Goal: Book appointment/travel/reservation

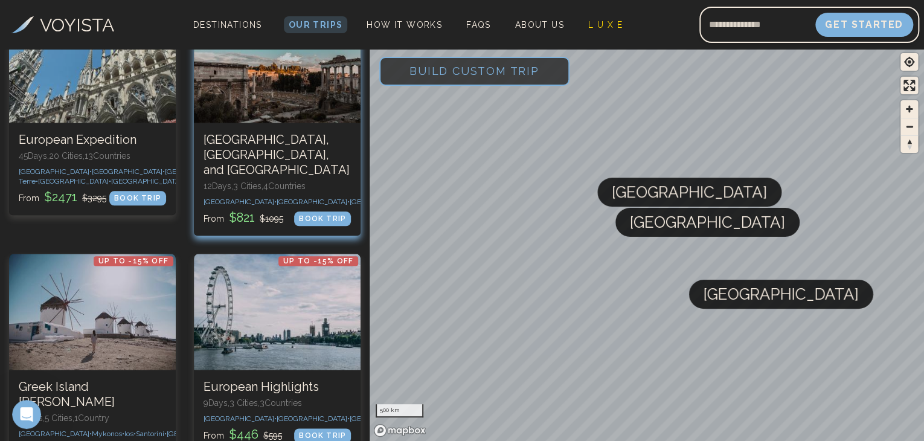
scroll to position [543, 0]
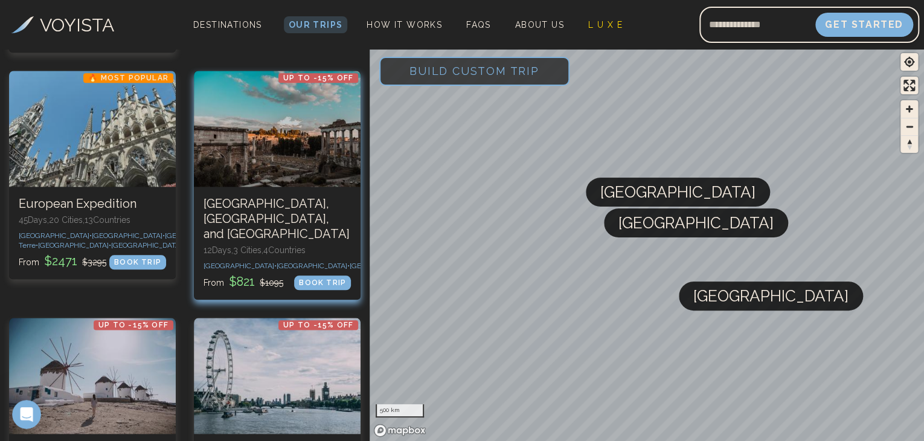
click at [254, 214] on h3 "[GEOGRAPHIC_DATA], [GEOGRAPHIC_DATA], and [GEOGRAPHIC_DATA]" at bounding box center [276, 218] width 147 height 45
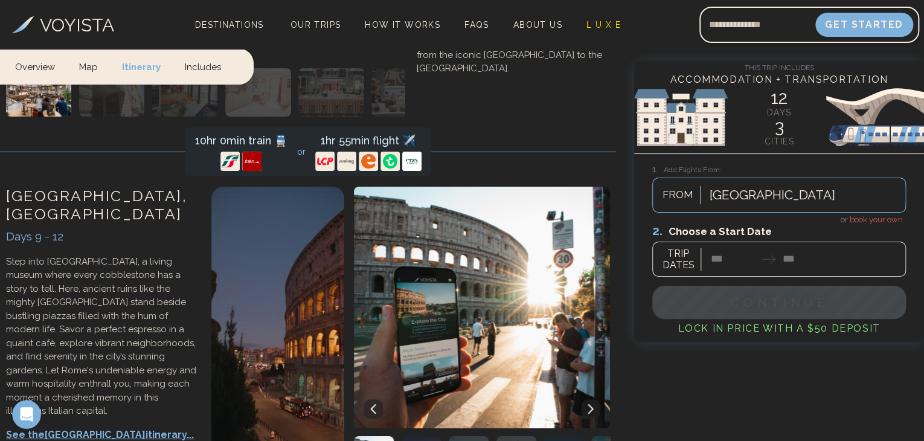
scroll to position [2174, 0]
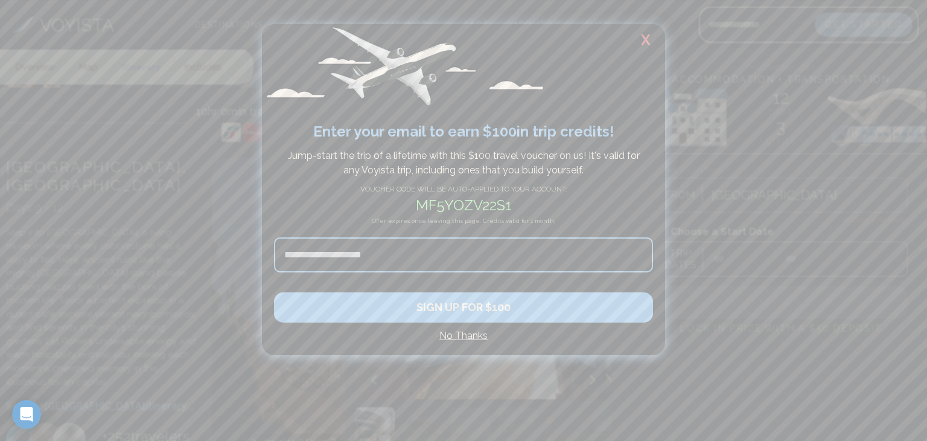
click at [641, 38] on h2 "X" at bounding box center [646, 39] width 39 height 31
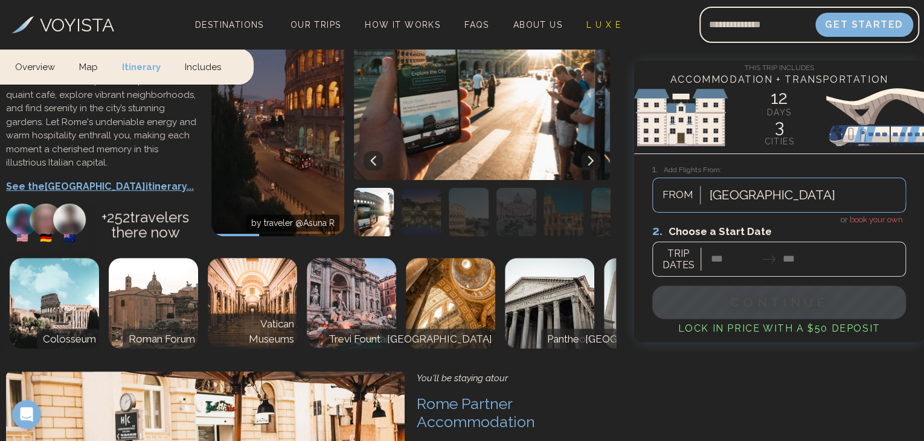
scroll to position [2475, 0]
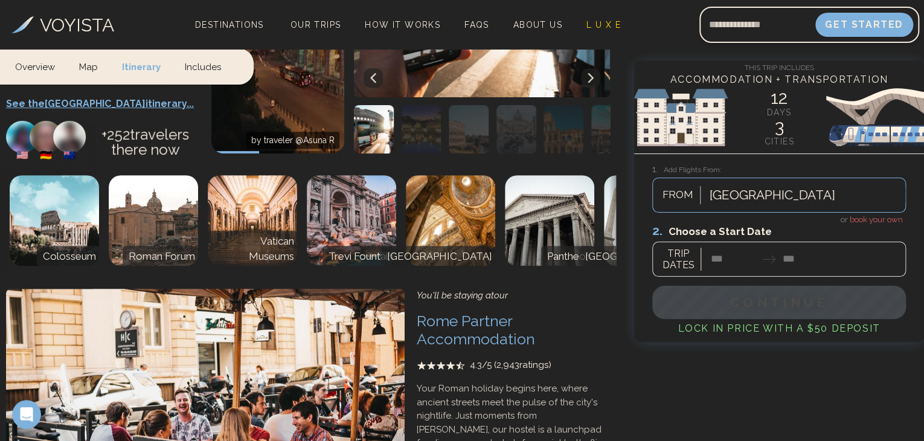
click at [736, 260] on div at bounding box center [779, 250] width 254 height 54
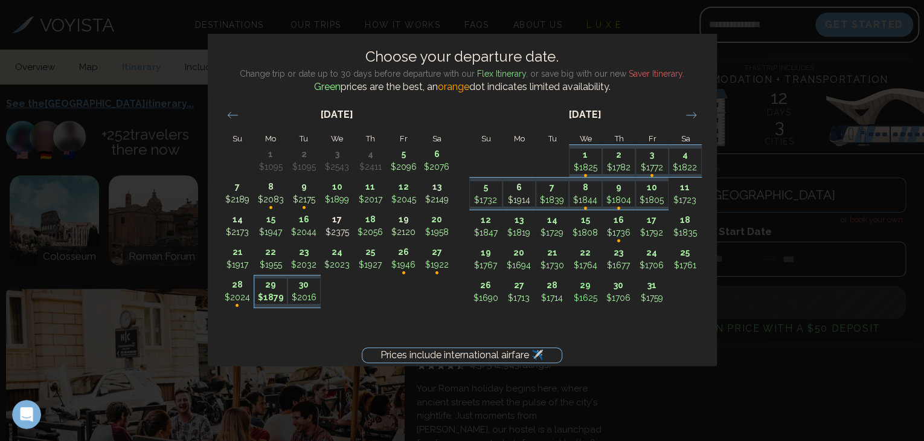
click at [274, 295] on p "$1879" at bounding box center [271, 297] width 32 height 13
type input "********"
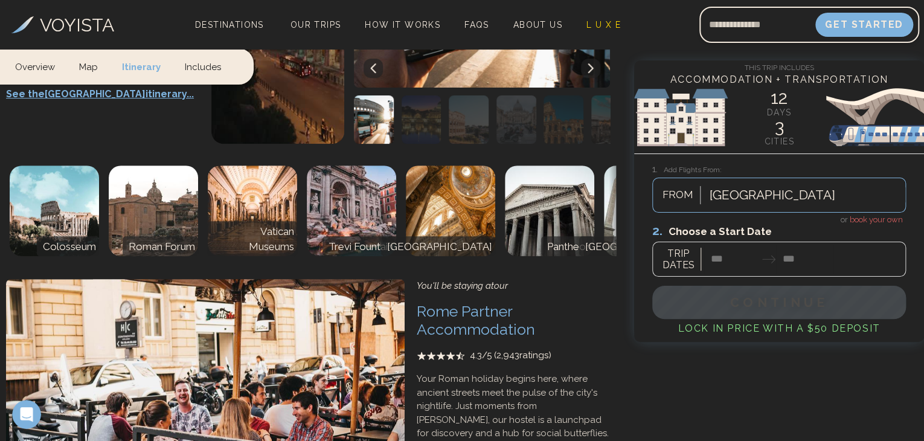
scroll to position [2587, 0]
